Goal: Task Accomplishment & Management: Complete application form

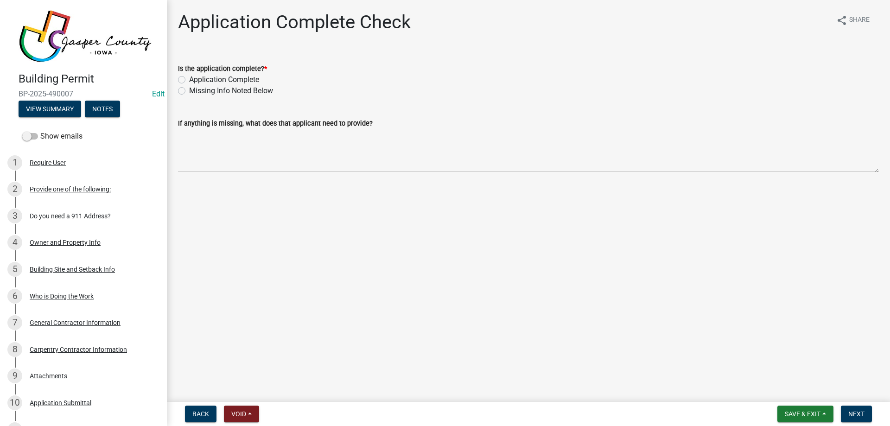
click at [210, 79] on label "Application Complete" at bounding box center [224, 79] width 70 height 11
click at [195, 79] on input "Application Complete" at bounding box center [192, 77] width 6 height 6
radio input "true"
click at [855, 412] on span "Next" at bounding box center [856, 413] width 16 height 7
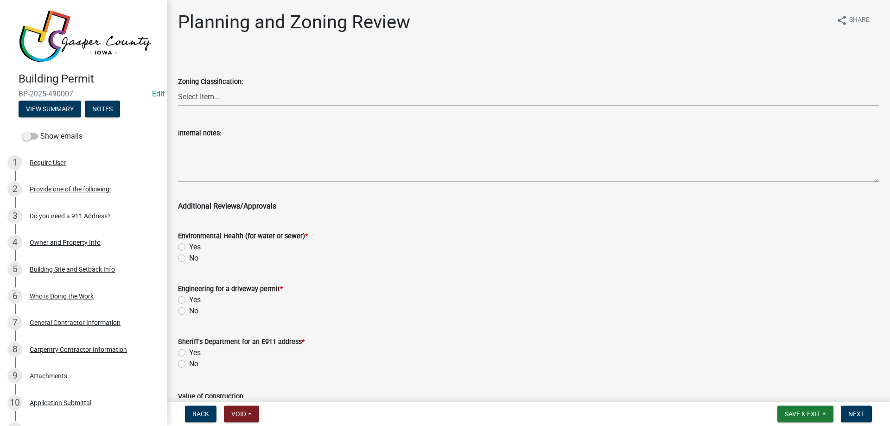
click at [255, 102] on select "Select Item... A RR-5 RR-1 R-1 POS UC/MHP C I FO WHPO AO PUD Incorporated City" at bounding box center [528, 96] width 701 height 19
click at [178, 87] on select "Select Item... A RR-5 RR-1 R-1 POS UC/MHP C I FO WHPO AO PUD Incorporated City" at bounding box center [528, 96] width 701 height 19
select select "64604f4f-9240-453b-8307-dc288b004575"
click at [189, 258] on label "No" at bounding box center [193, 258] width 9 height 11
click at [189, 258] on input "No" at bounding box center [192, 256] width 6 height 6
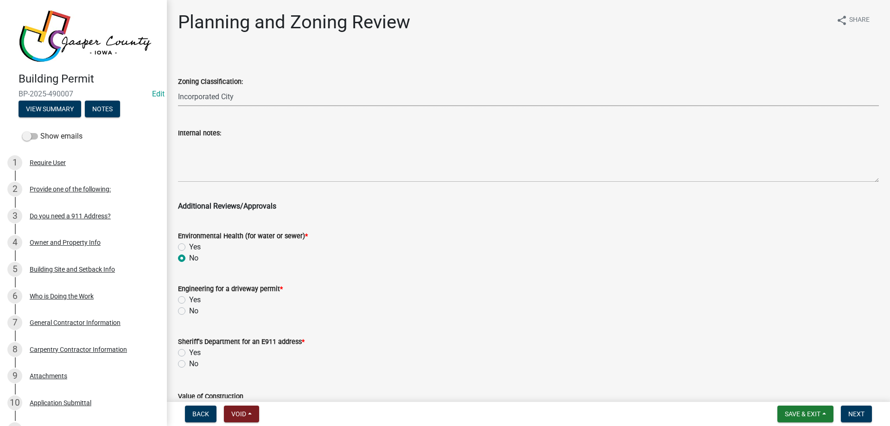
radio input "true"
click at [181, 306] on div "No" at bounding box center [528, 310] width 701 height 11
click at [189, 309] on label "No" at bounding box center [193, 310] width 9 height 11
click at [189, 309] on input "No" at bounding box center [192, 308] width 6 height 6
radio input "true"
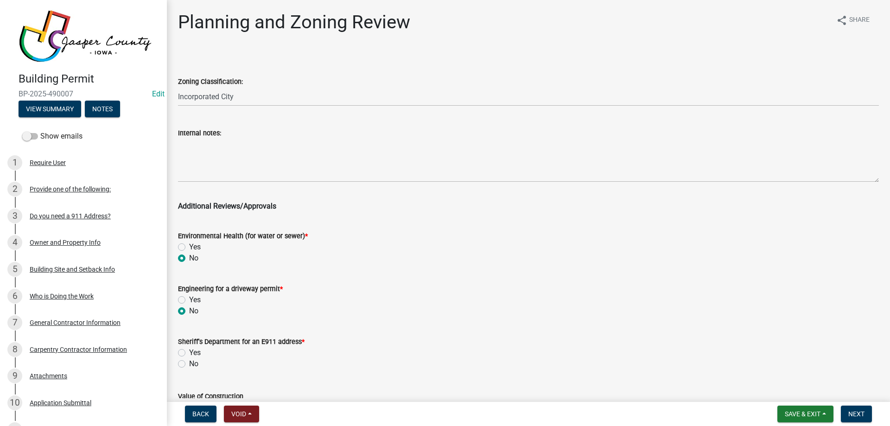
click at [189, 364] on label "No" at bounding box center [193, 363] width 9 height 11
click at [189, 364] on input "No" at bounding box center [192, 361] width 6 height 6
radio input "true"
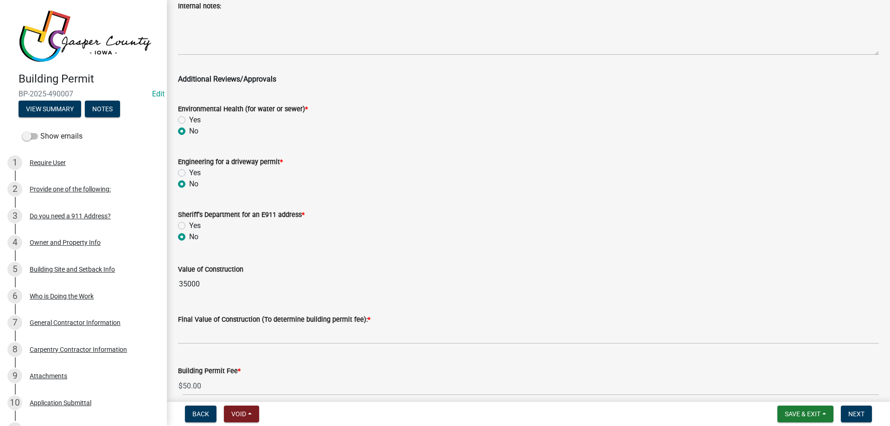
scroll to position [139, 0]
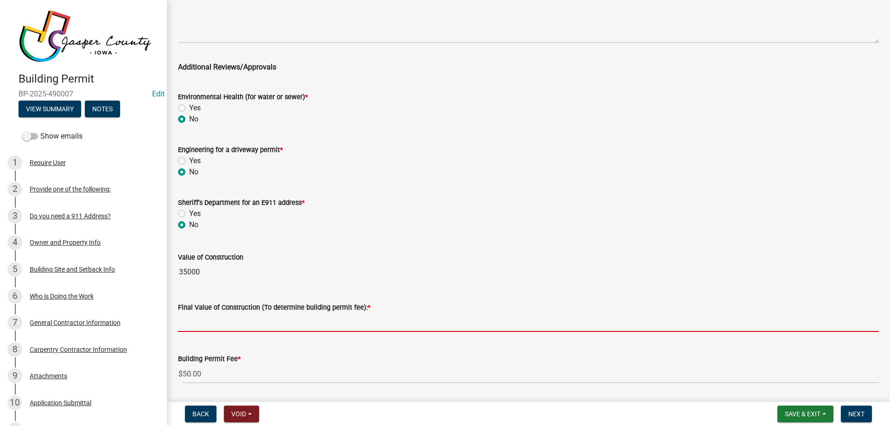
click at [228, 330] on input "text" at bounding box center [528, 322] width 701 height 19
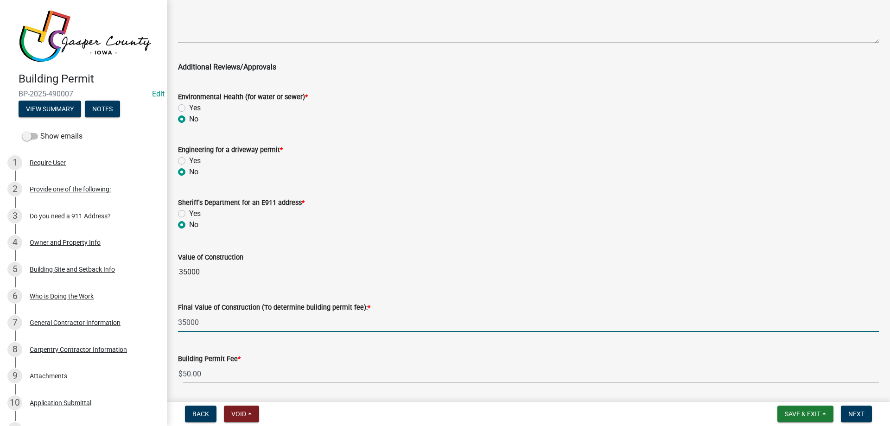
type input "35000"
click at [306, 246] on div "Value of Construction 35000" at bounding box center [528, 260] width 701 height 43
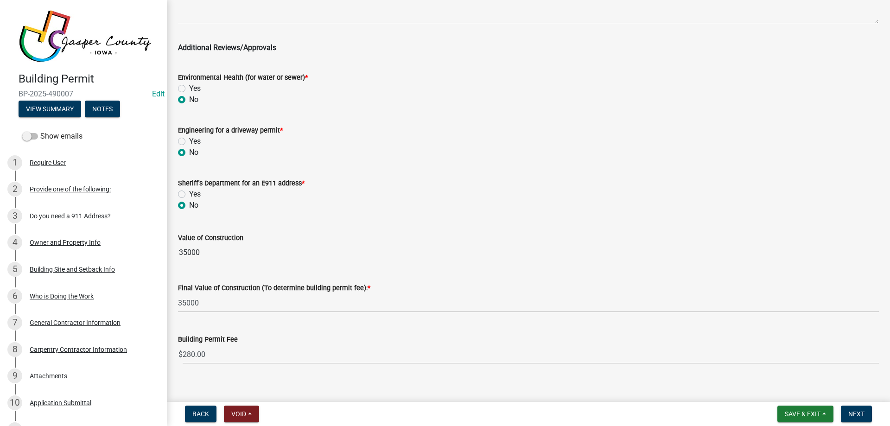
scroll to position [169, 0]
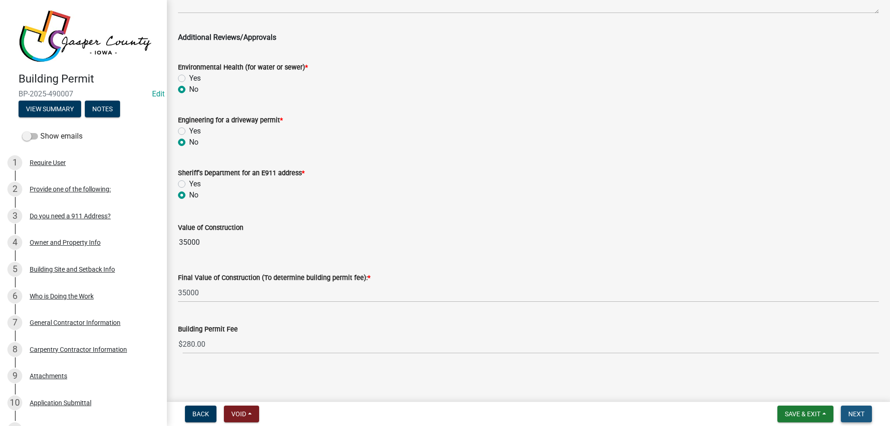
click at [861, 414] on span "Next" at bounding box center [856, 413] width 16 height 7
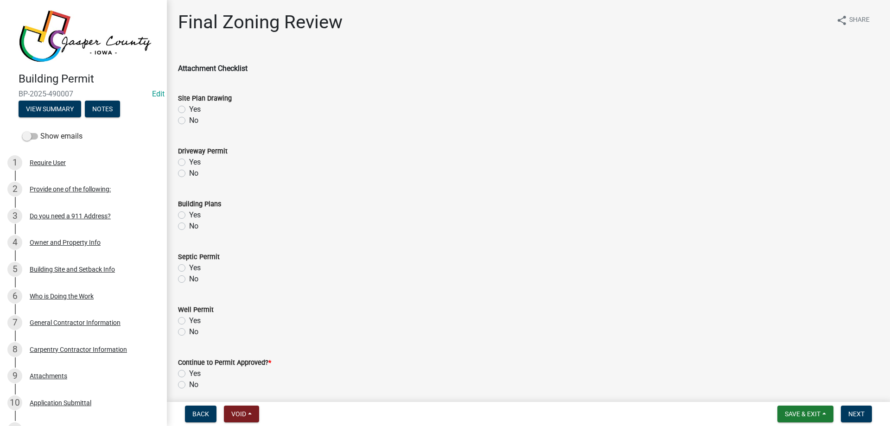
click at [189, 109] on label "Yes" at bounding box center [195, 109] width 12 height 11
click at [189, 109] on input "Yes" at bounding box center [192, 107] width 6 height 6
radio input "true"
click at [189, 173] on label "No" at bounding box center [193, 173] width 9 height 11
click at [189, 173] on input "No" at bounding box center [192, 171] width 6 height 6
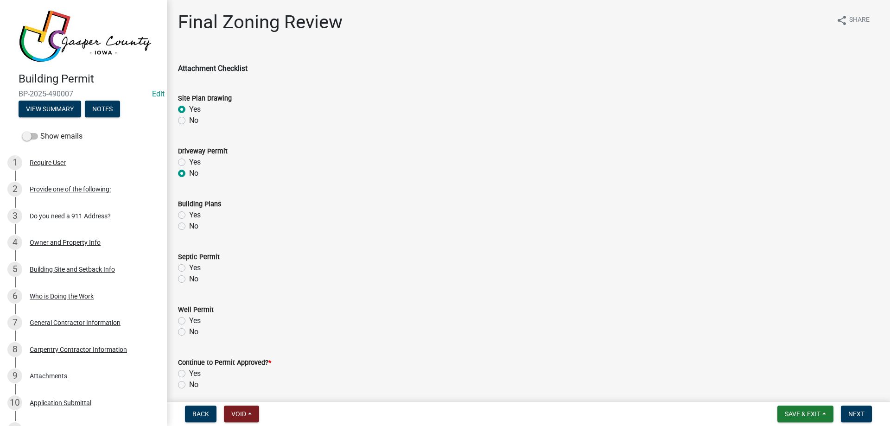
radio input "true"
click at [189, 216] on label "Yes" at bounding box center [195, 214] width 12 height 11
click at [189, 216] on input "Yes" at bounding box center [192, 212] width 6 height 6
radio input "true"
click at [189, 275] on label "No" at bounding box center [193, 278] width 9 height 11
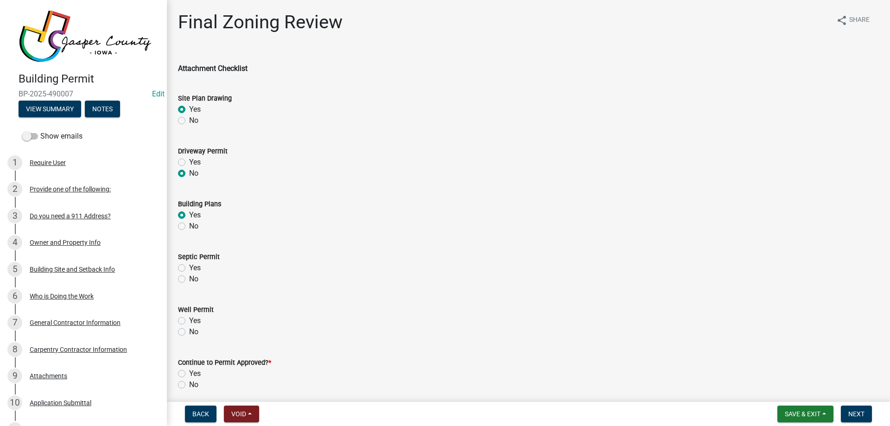
click at [189, 275] on input "No" at bounding box center [192, 276] width 6 height 6
radio input "true"
click at [189, 333] on label "No" at bounding box center [193, 331] width 9 height 11
click at [189, 332] on input "No" at bounding box center [192, 329] width 6 height 6
radio input "true"
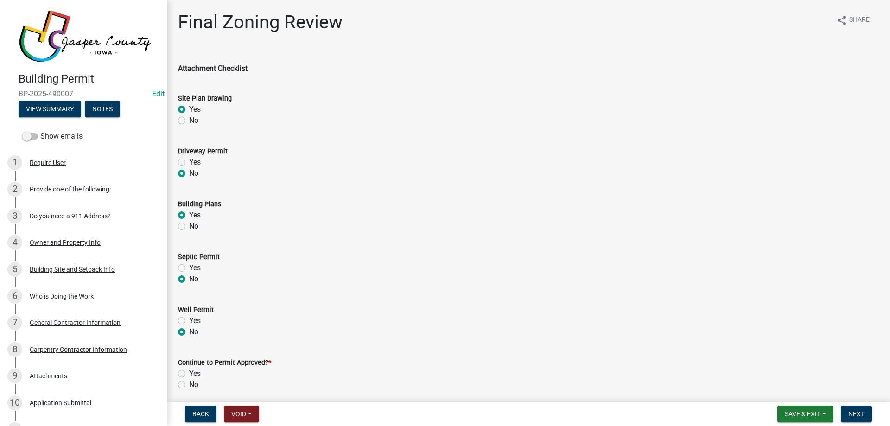
click at [189, 372] on label "Yes" at bounding box center [195, 373] width 12 height 11
click at [189, 372] on input "Yes" at bounding box center [192, 371] width 6 height 6
radio input "true"
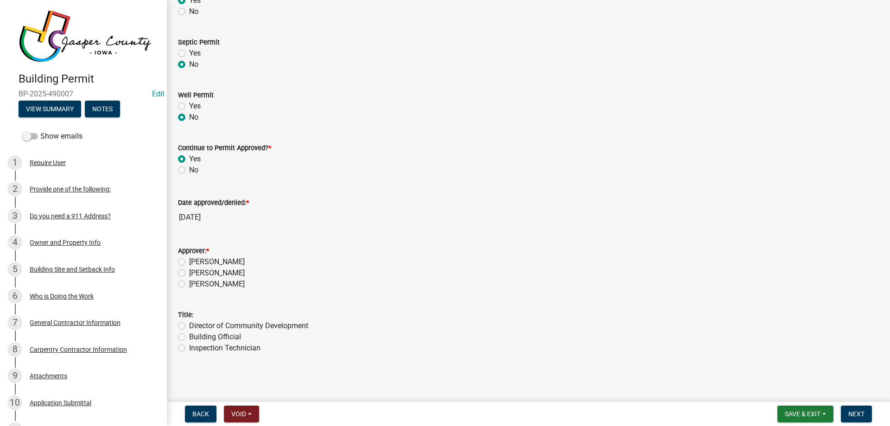
click at [189, 261] on label "[PERSON_NAME]" at bounding box center [217, 261] width 56 height 11
click at [189, 261] on input "[PERSON_NAME]" at bounding box center [192, 259] width 6 height 6
radio input "true"
click at [189, 336] on label "Building Official" at bounding box center [215, 336] width 52 height 11
click at [189, 336] on input "Building Official" at bounding box center [192, 334] width 6 height 6
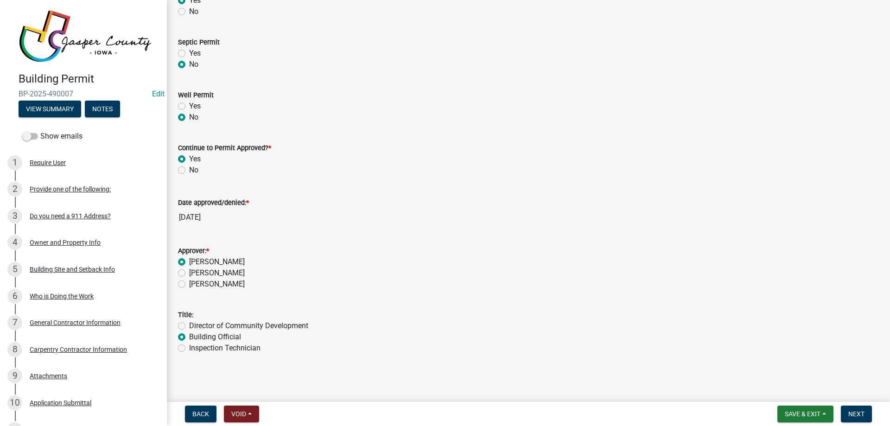
radio input "true"
click at [859, 411] on span "Next" at bounding box center [856, 413] width 16 height 7
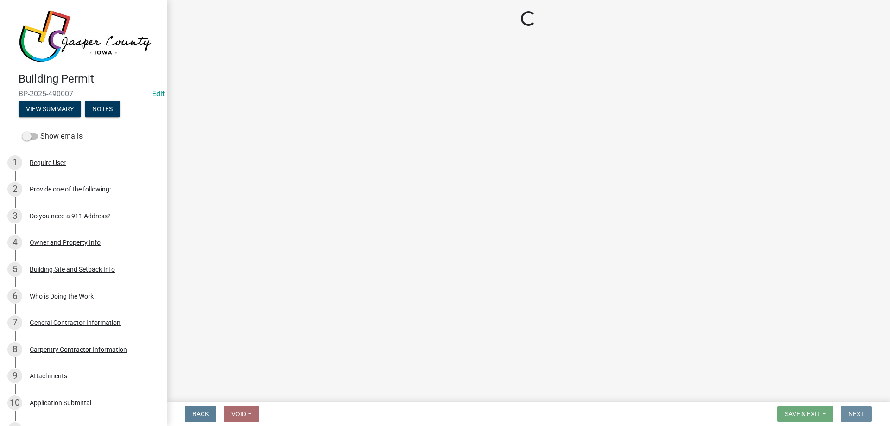
scroll to position [0, 0]
select select "3: 3"
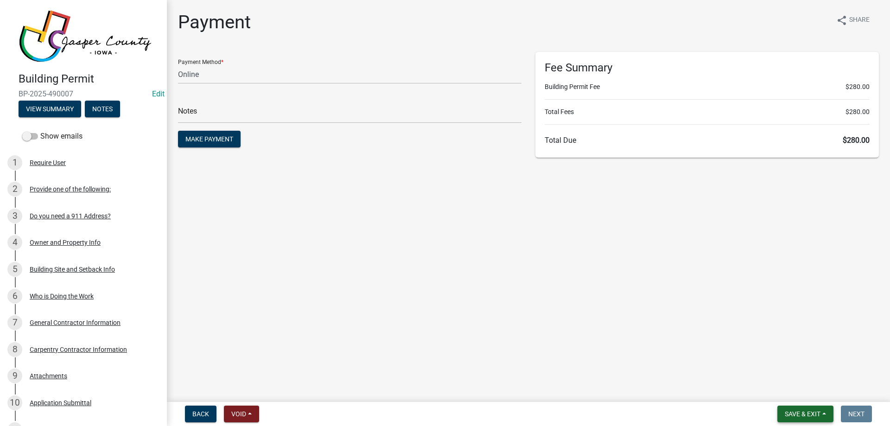
click at [818, 409] on button "Save & Exit" at bounding box center [805, 414] width 56 height 17
click at [796, 382] on button "Save & Exit" at bounding box center [796, 390] width 74 height 22
